Goal: Task Accomplishment & Management: Use online tool/utility

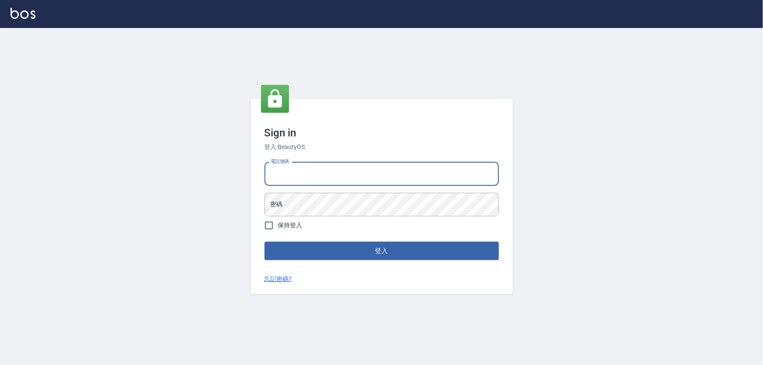
type input "0926212363"
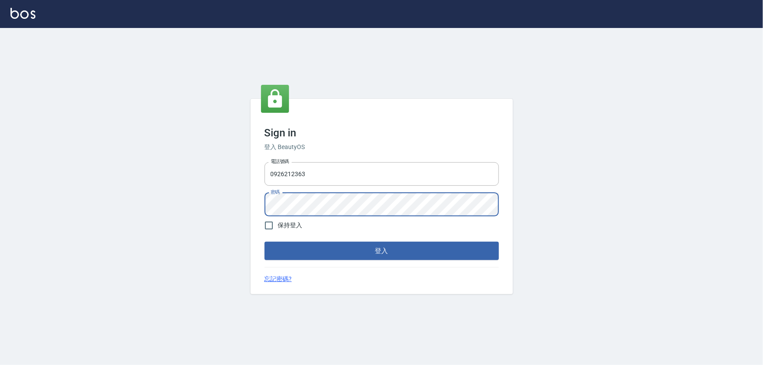
click at [265, 242] on button "登入" at bounding box center [382, 251] width 234 height 18
